Goal: Task Accomplishment & Management: Use online tool/utility

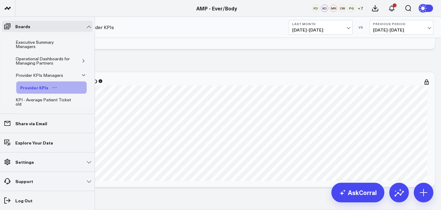
scroll to position [127, 0]
click at [82, 59] on icon "button" at bounding box center [84, 61] width 4 height 4
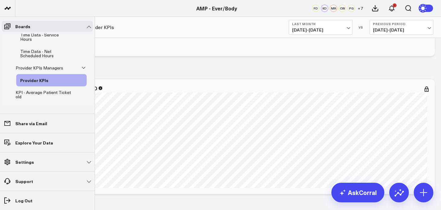
scroll to position [148, 0]
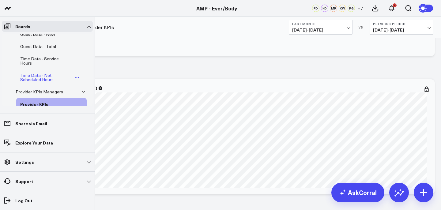
click at [46, 81] on div "Time Data - Net Scheduled Hours" at bounding box center [46, 78] width 55 height 12
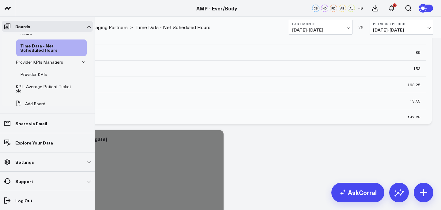
scroll to position [184, 0]
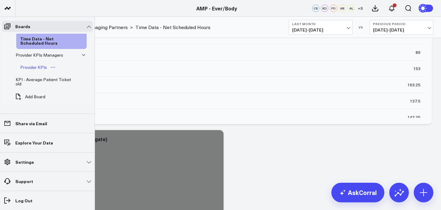
click at [42, 71] on link "Provider KPIs" at bounding box center [38, 67] width 44 height 12
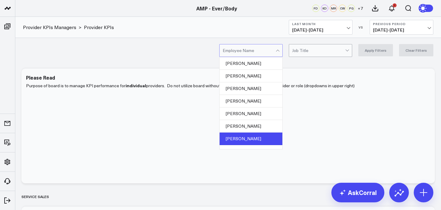
click at [260, 136] on div "[PERSON_NAME]" at bounding box center [251, 139] width 63 height 13
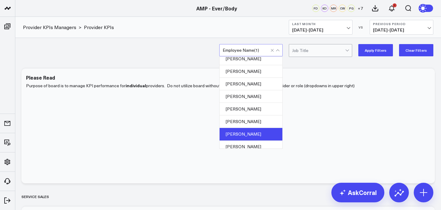
scroll to position [111, 0]
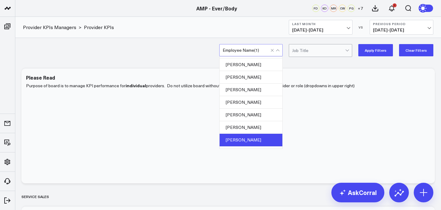
click at [253, 100] on div "[PERSON_NAME]" at bounding box center [251, 102] width 63 height 13
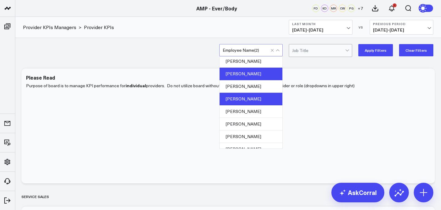
scroll to position [147, 0]
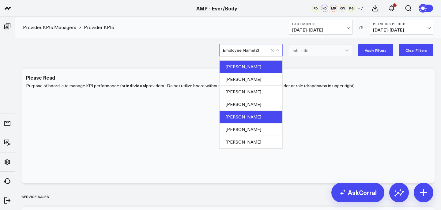
click at [248, 119] on div "[PERSON_NAME]" at bounding box center [251, 117] width 63 height 13
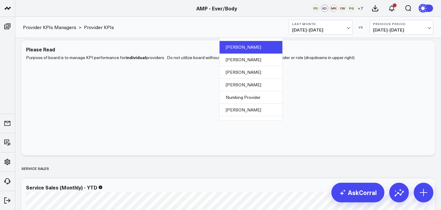
scroll to position [209, 0]
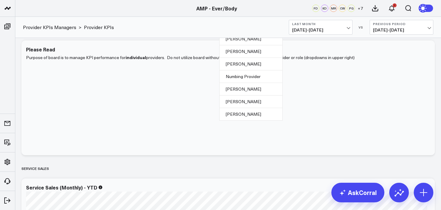
click at [262, 102] on div "[PERSON_NAME]" at bounding box center [251, 102] width 63 height 13
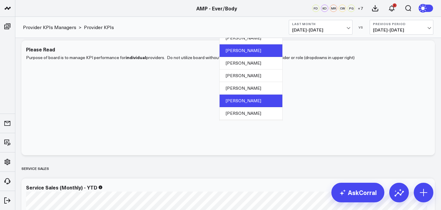
scroll to position [134, 0]
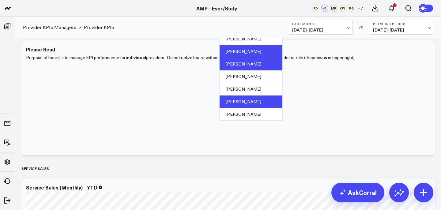
click at [264, 66] on div "[PERSON_NAME]" at bounding box center [251, 64] width 63 height 13
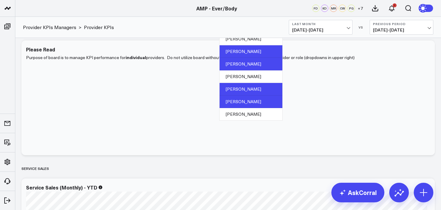
click at [262, 89] on div "[PERSON_NAME]" at bounding box center [251, 89] width 63 height 13
click at [261, 79] on div "[PERSON_NAME]" at bounding box center [251, 76] width 63 height 13
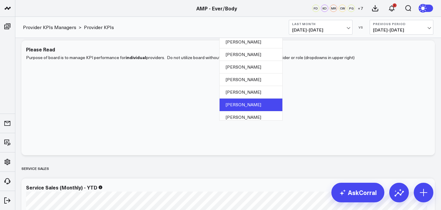
scroll to position [0, 0]
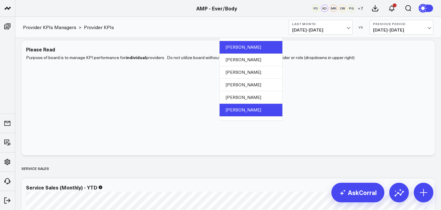
click at [261, 49] on div "[PERSON_NAME]" at bounding box center [251, 47] width 63 height 13
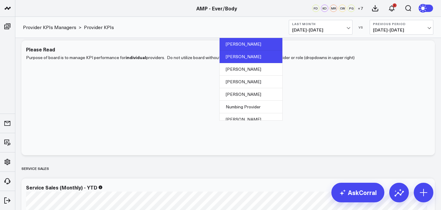
scroll to position [209, 0]
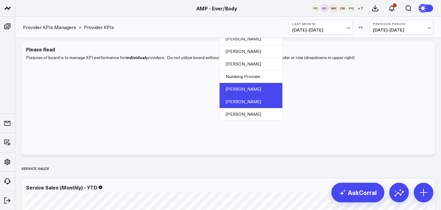
click at [264, 88] on div "[PERSON_NAME]" at bounding box center [251, 89] width 63 height 13
click at [255, 119] on div "[PERSON_NAME]" at bounding box center [251, 114] width 63 height 12
click at [375, 65] on div "Purpose of board is to manage KPI performance for individual providers. Do not …" at bounding box center [228, 102] width 404 height 96
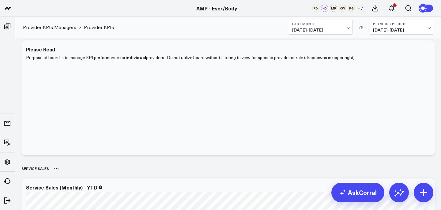
scroll to position [0, 0]
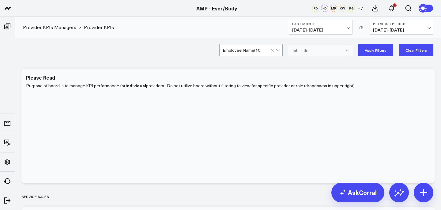
click at [370, 58] on div "option [PERSON_NAME], selected. Employee Name ( 10 ) Job Title Apply Filters Cl…" at bounding box center [228, 50] width 426 height 25
click at [367, 56] on div "option [PERSON_NAME], selected. Employee Name ( 10 ) Job Title Apply Filters Cl…" at bounding box center [228, 50] width 426 height 25
click at [367, 53] on button "Apply Filters" at bounding box center [375, 50] width 35 height 12
click at [276, 51] on span at bounding box center [276, 50] width 0 height 12
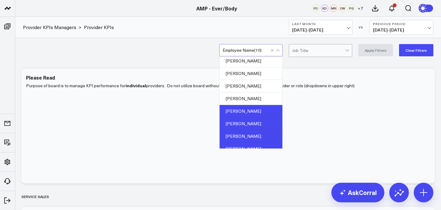
scroll to position [115, 0]
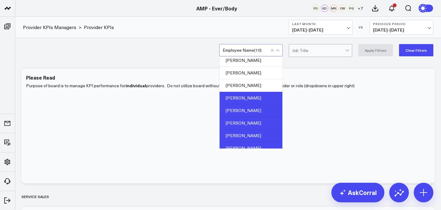
click at [259, 108] on div "[PERSON_NAME]" at bounding box center [251, 110] width 63 height 13
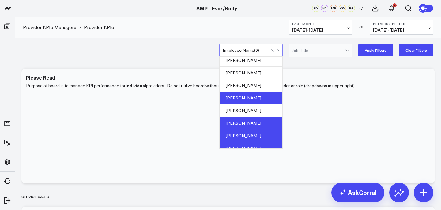
click at [260, 127] on div "[PERSON_NAME]" at bounding box center [251, 123] width 63 height 13
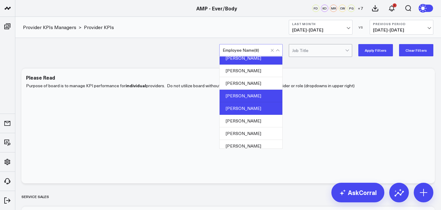
scroll to position [161, 0]
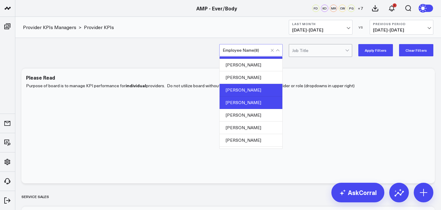
click at [249, 88] on div "[PERSON_NAME]" at bounding box center [251, 90] width 63 height 13
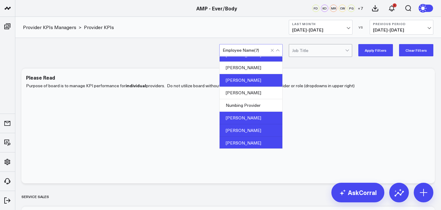
scroll to position [209, 0]
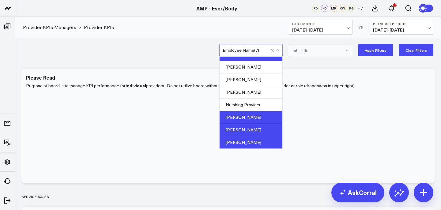
click at [257, 118] on div "[PERSON_NAME]" at bounding box center [251, 117] width 63 height 13
click at [257, 132] on div "[PERSON_NAME]" at bounding box center [251, 130] width 63 height 13
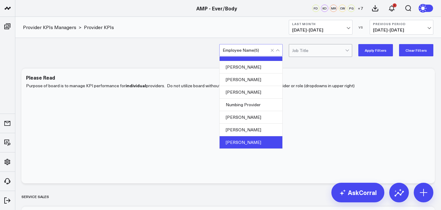
click at [258, 148] on div "[PERSON_NAME]" at bounding box center [251, 142] width 63 height 12
click at [264, 142] on div "[PERSON_NAME]" at bounding box center [251, 142] width 63 height 12
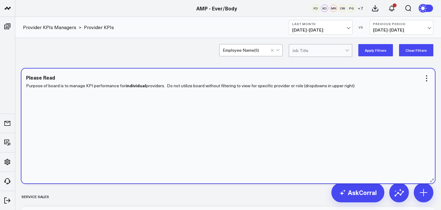
click at [270, 149] on div "Purpose of board is to manage KPI performance for individual providers. Do not …" at bounding box center [228, 130] width 404 height 96
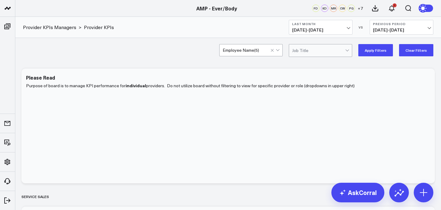
click at [275, 48] on div at bounding box center [275, 50] width 10 height 12
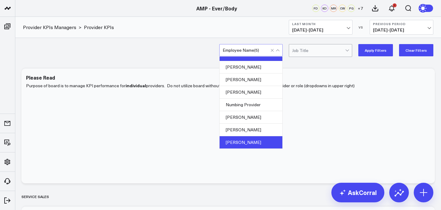
click at [268, 141] on div "[PERSON_NAME]" at bounding box center [251, 142] width 63 height 12
click at [370, 50] on button "Apply Filters" at bounding box center [375, 50] width 35 height 12
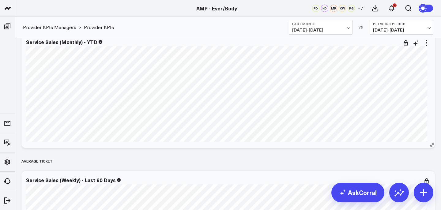
scroll to position [179, 0]
